Goal: Entertainment & Leisure: Consume media (video, audio)

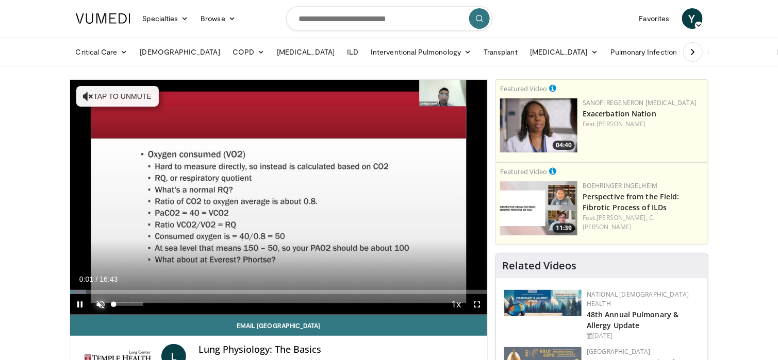
click at [105, 302] on span "Video Player" at bounding box center [101, 304] width 21 height 21
click at [479, 305] on span "Video Player" at bounding box center [476, 304] width 21 height 21
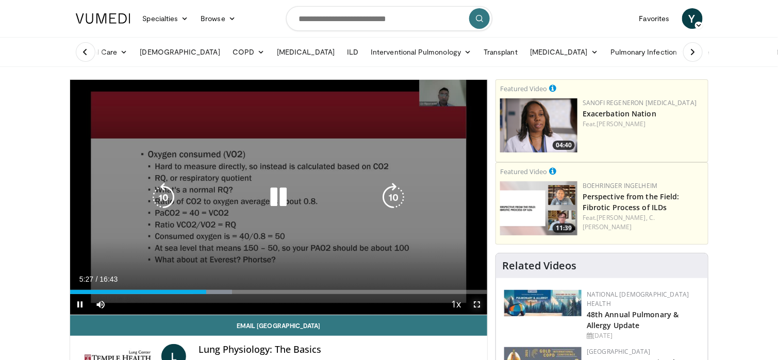
drag, startPoint x: 477, startPoint y: 306, endPoint x: 477, endPoint y: 368, distance: 61.8
click at [477, 306] on span "Video Player" at bounding box center [476, 304] width 21 height 21
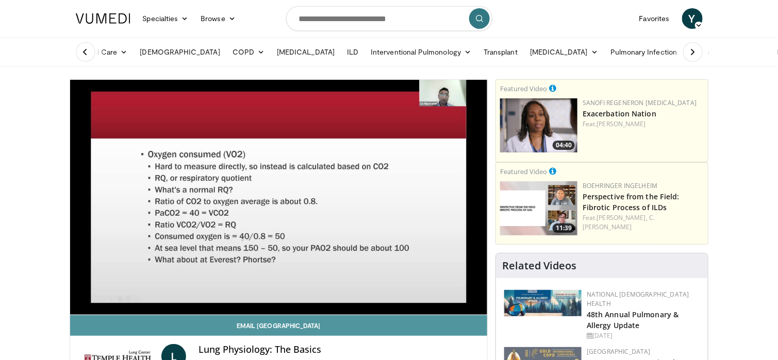
drag, startPoint x: 476, startPoint y: 321, endPoint x: 416, endPoint y: 326, distance: 60.6
click at [476, 321] on link "Email [GEOGRAPHIC_DATA]" at bounding box center [278, 325] width 417 height 21
